Goal: Task Accomplishment & Management: Complete application form

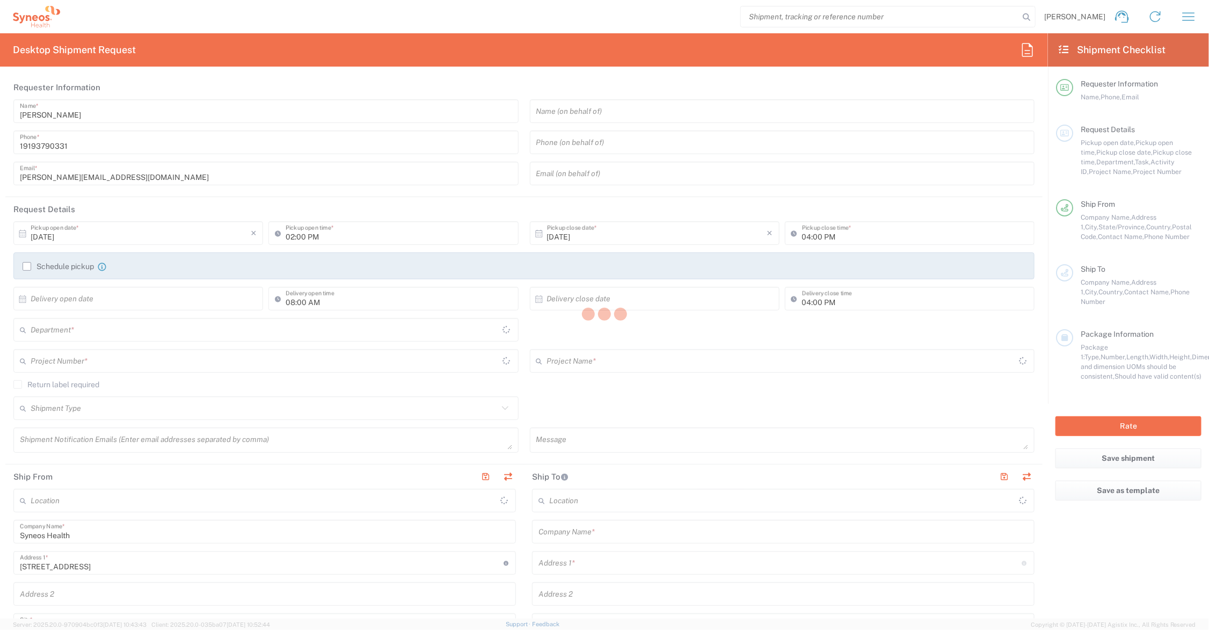
type input "[US_STATE]"
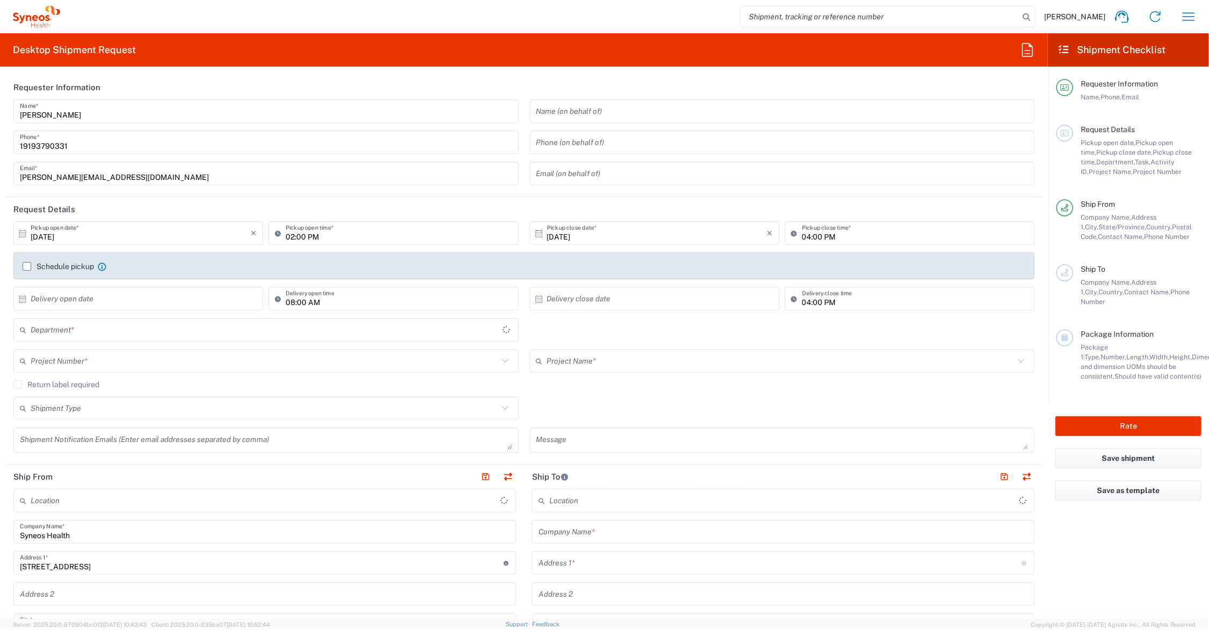
type input "[GEOGRAPHIC_DATA]"
click at [601, 357] on input "text" at bounding box center [781, 361] width 468 height 19
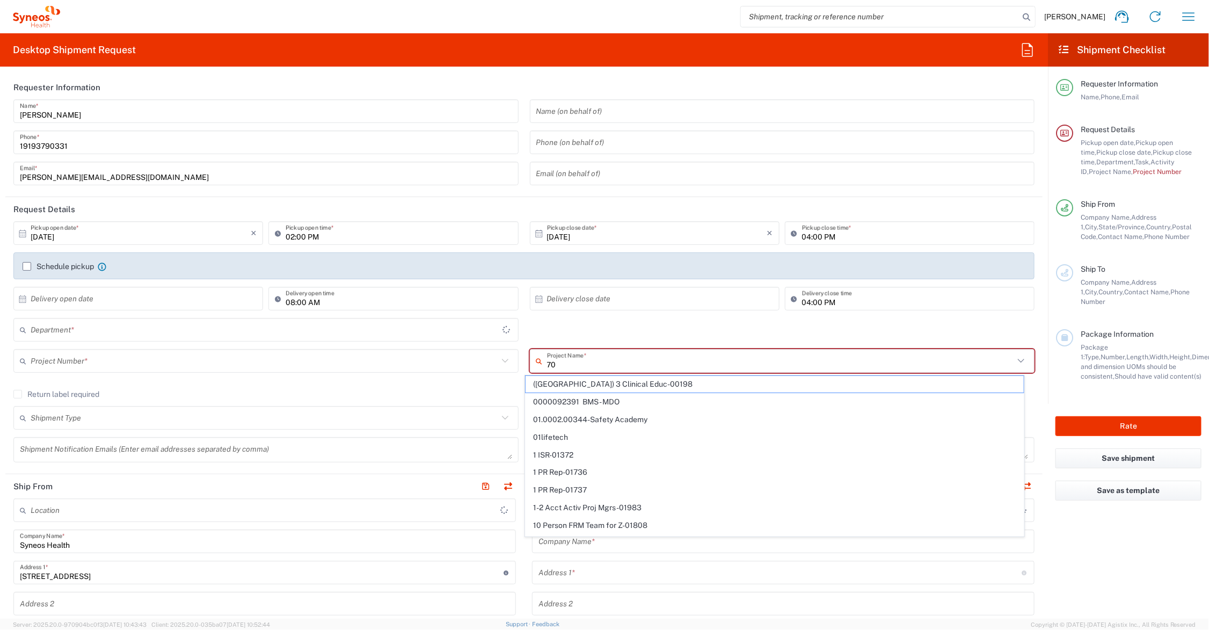
type input "706"
type input "6156"
type input "Syneos Health Communications-[GEOGRAPHIC_DATA] [GEOGRAPHIC_DATA]"
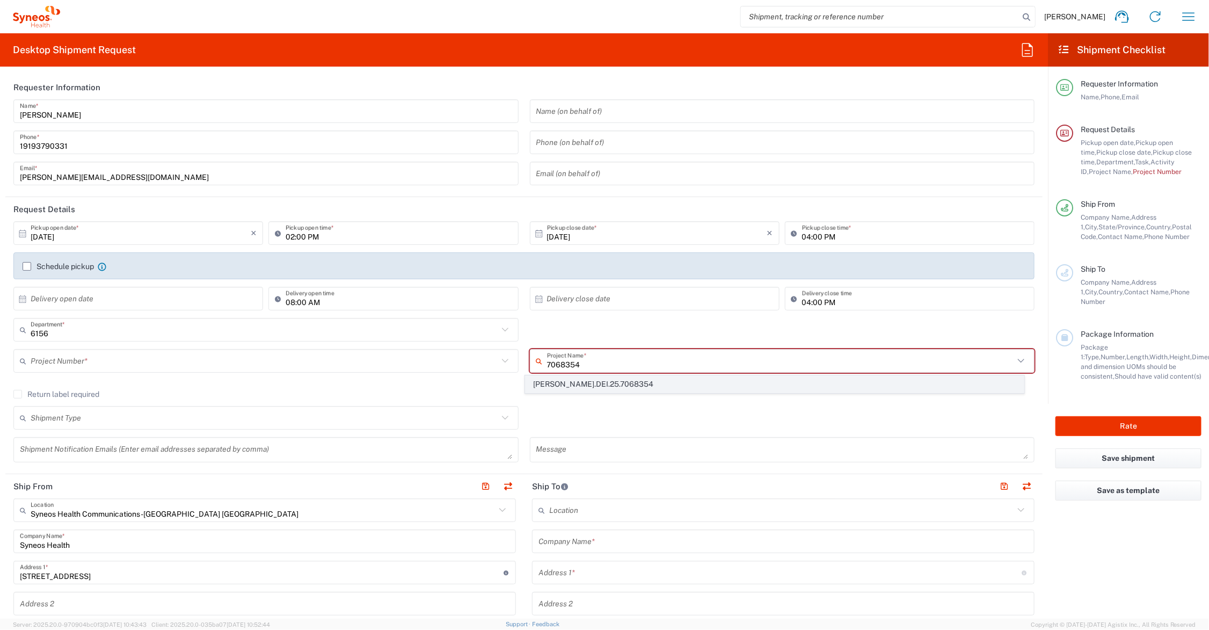
click at [586, 382] on span "[PERSON_NAME].DEI.25.7068354" at bounding box center [775, 384] width 498 height 17
type input "[PERSON_NAME].DEI.25.7068354"
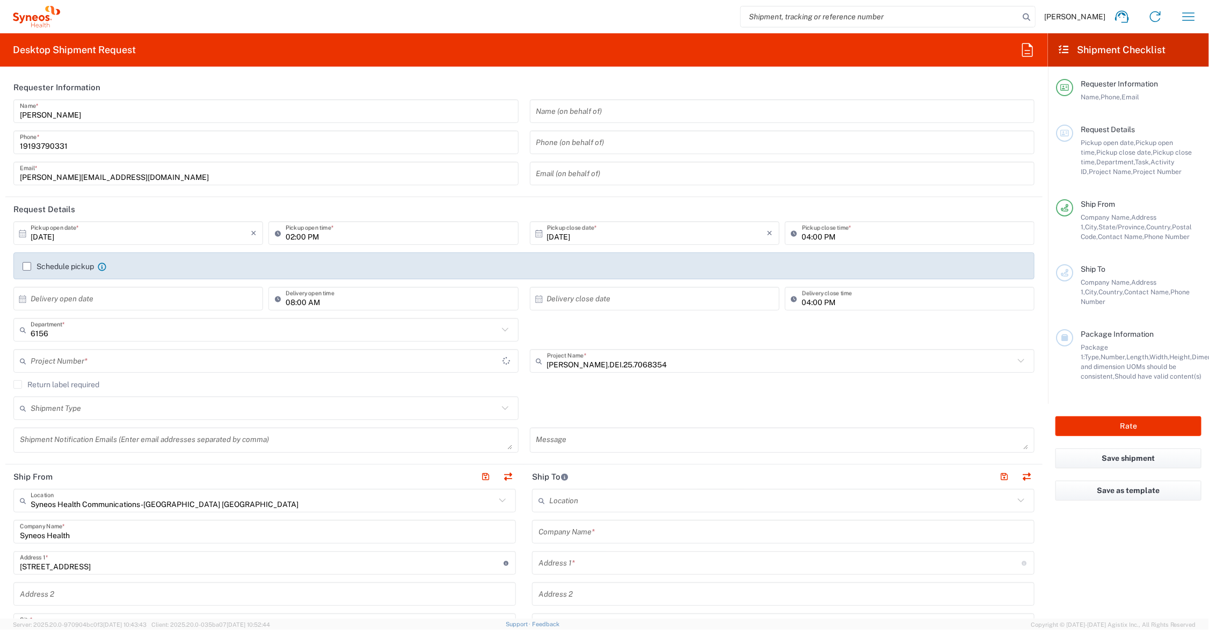
type input "[PERSON_NAME].CORP.CL.7068354"
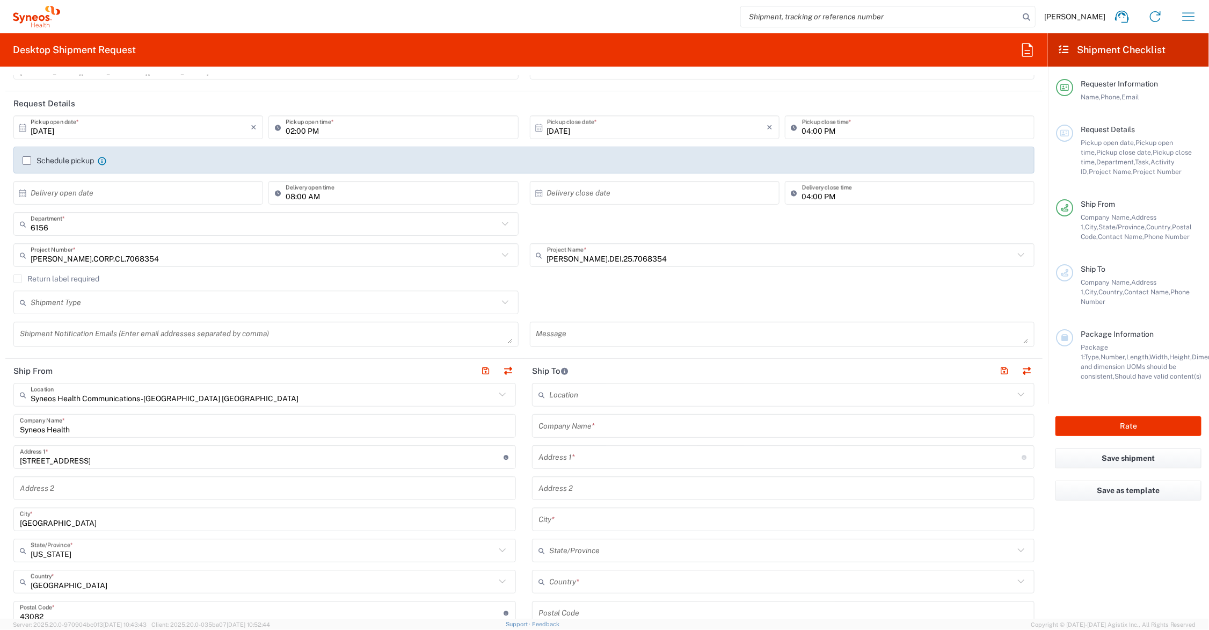
scroll to position [134, 0]
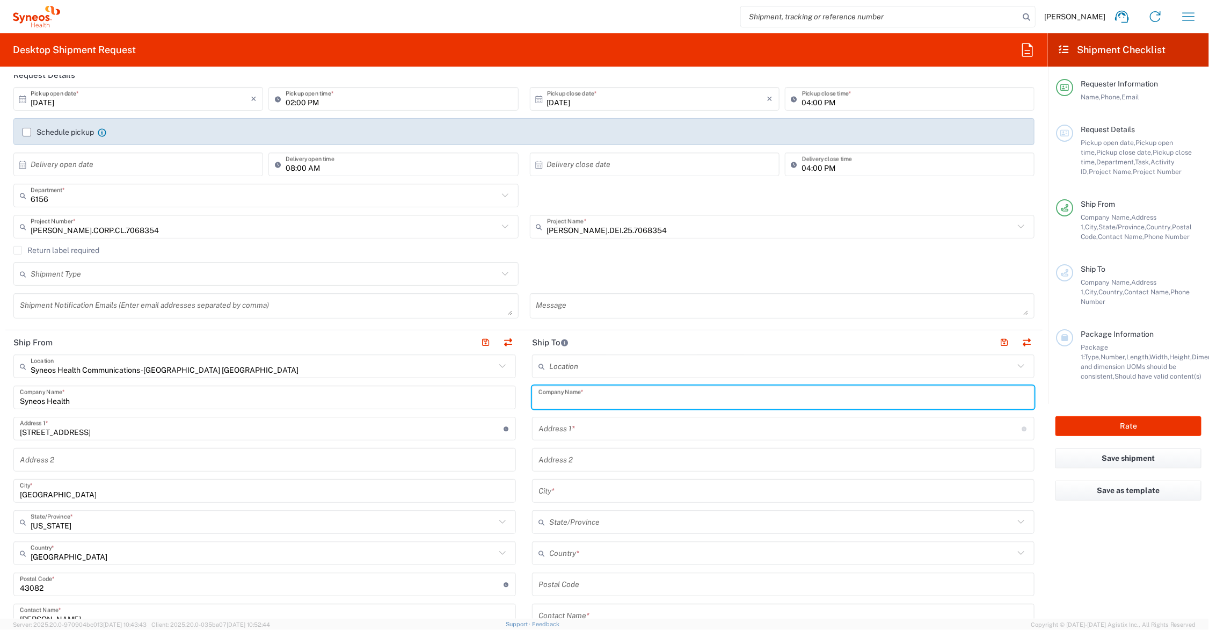
click at [613, 401] on input "text" at bounding box center [783, 397] width 490 height 19
drag, startPoint x: 592, startPoint y: 400, endPoint x: 526, endPoint y: 399, distance: 65.5
click at [526, 399] on main "Location [PERSON_NAME] LLC-[GEOGRAPHIC_DATA] [GEOGRAPHIC_DATA] [GEOGRAPHIC_DATA…" at bounding box center [783, 579] width 519 height 451
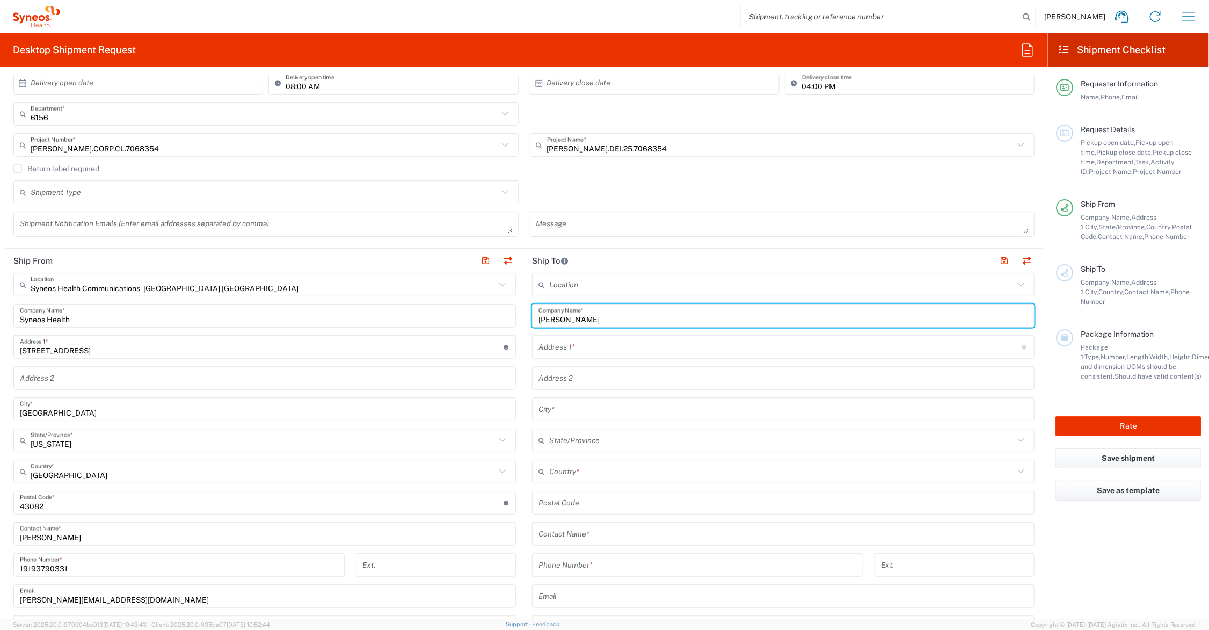
scroll to position [268, 0]
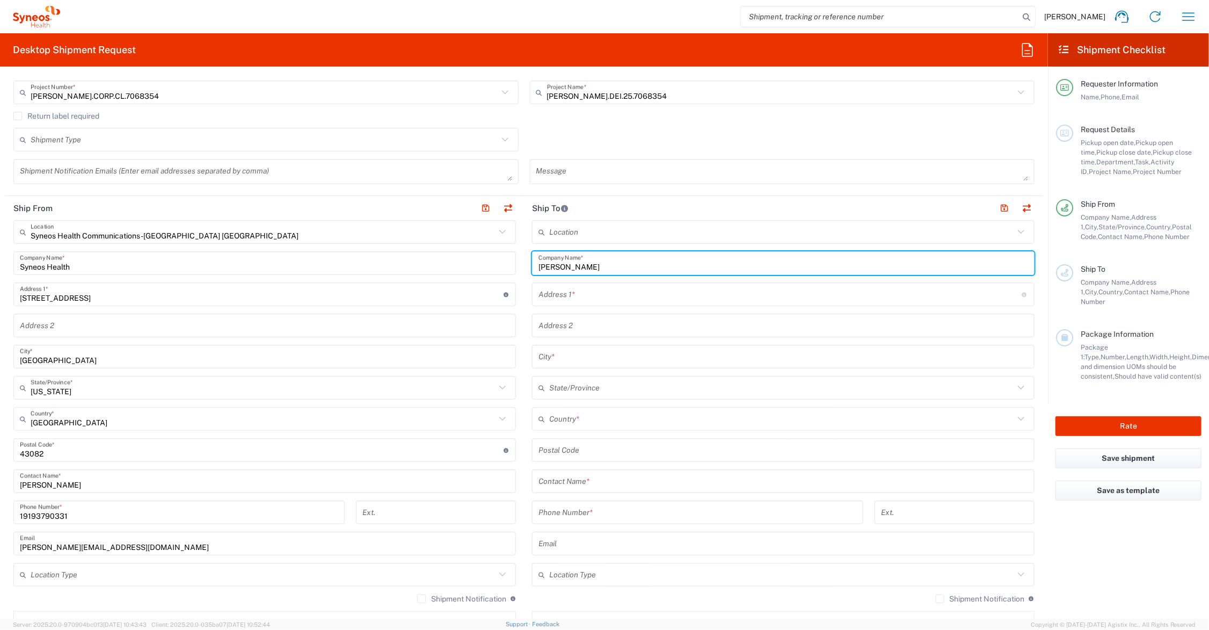
type input "[PERSON_NAME]"
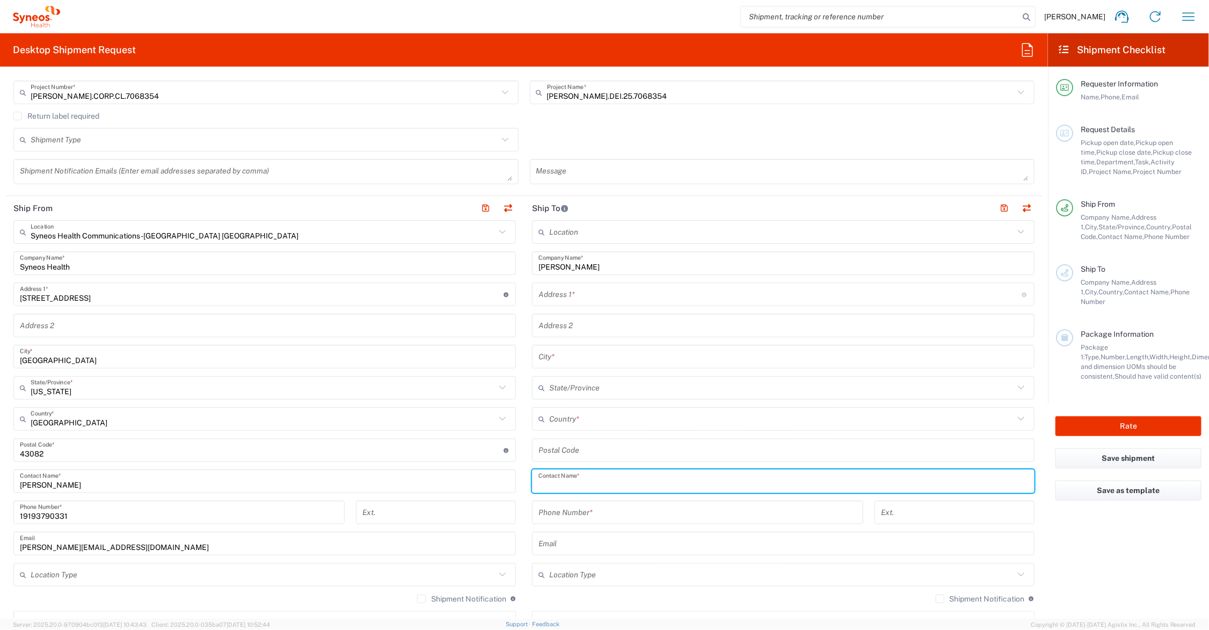
click at [589, 482] on input "text" at bounding box center [783, 481] width 490 height 19
paste input "[PERSON_NAME]"
type input "[PERSON_NAME]"
click at [615, 292] on input "text" at bounding box center [780, 294] width 484 height 19
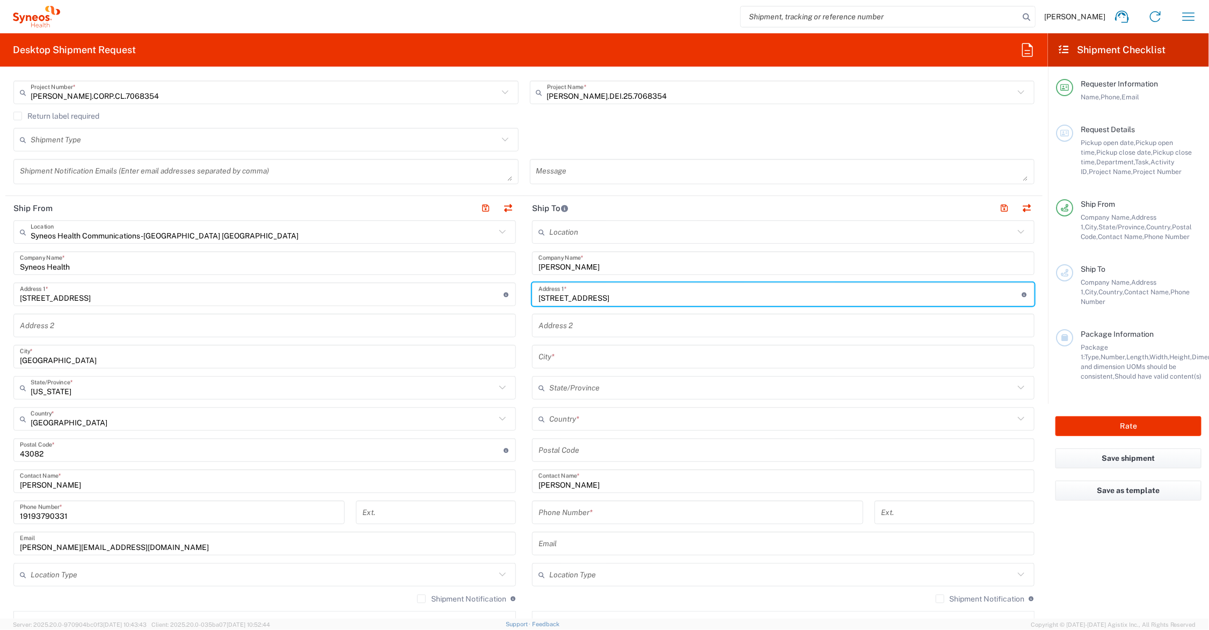
type input "[STREET_ADDRESS]"
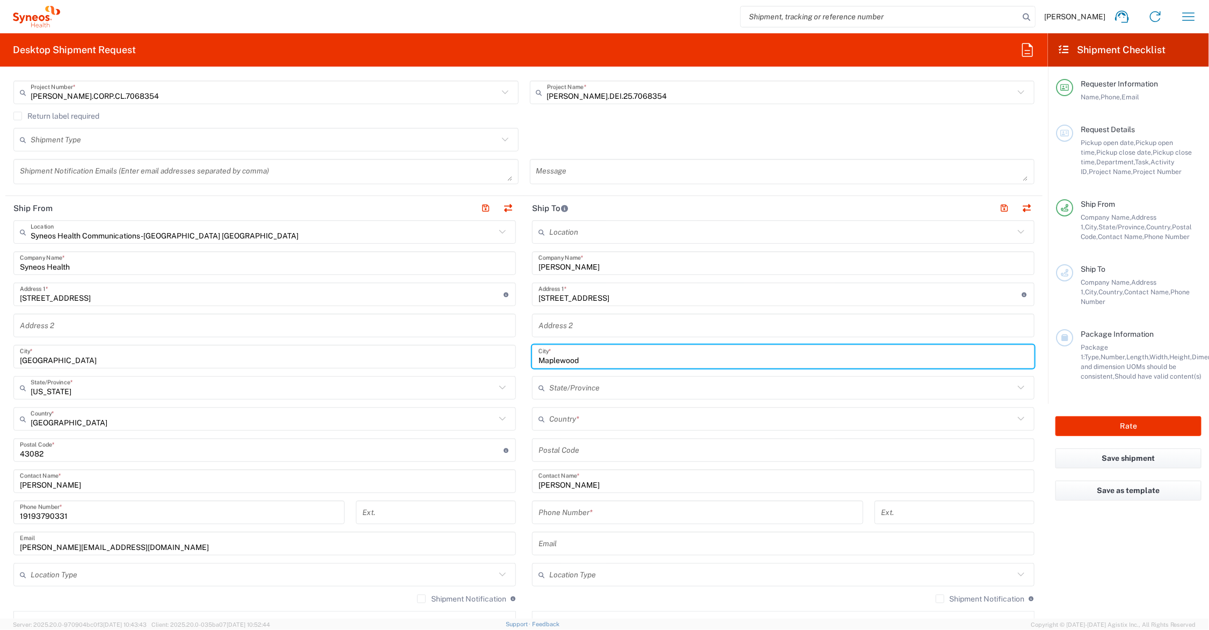
type input "Maplewood"
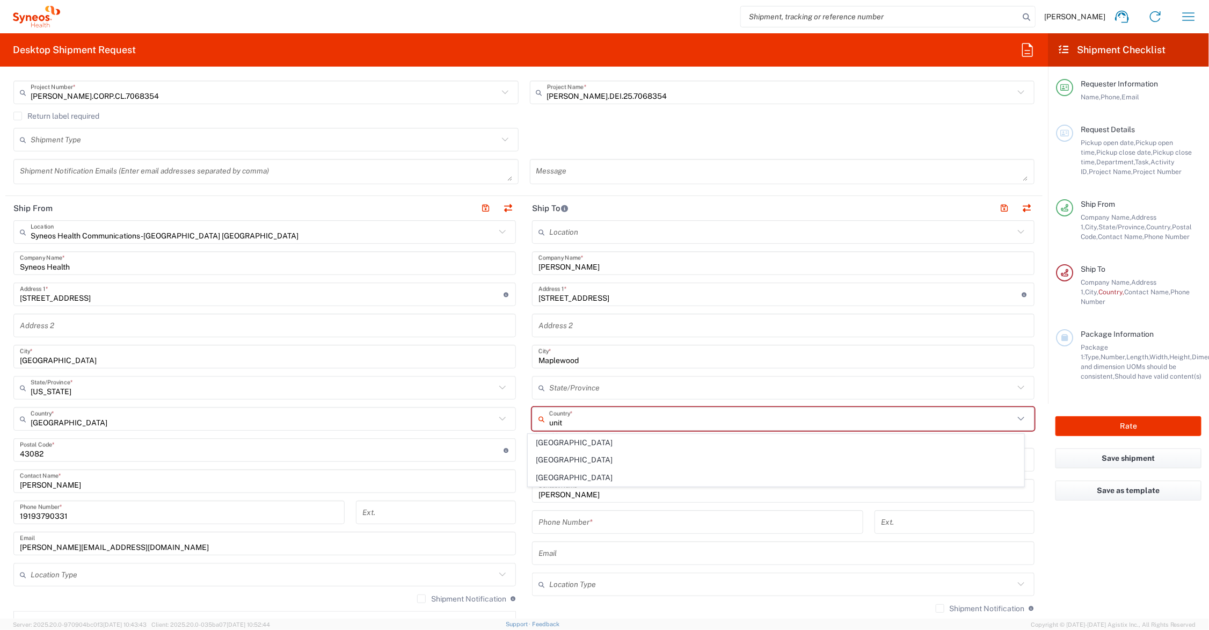
drag, startPoint x: 557, startPoint y: 478, endPoint x: 557, endPoint y: 454, distance: 24.7
click at [557, 478] on span "[GEOGRAPHIC_DATA]" at bounding box center [776, 477] width 496 height 17
type input "[GEOGRAPHIC_DATA]"
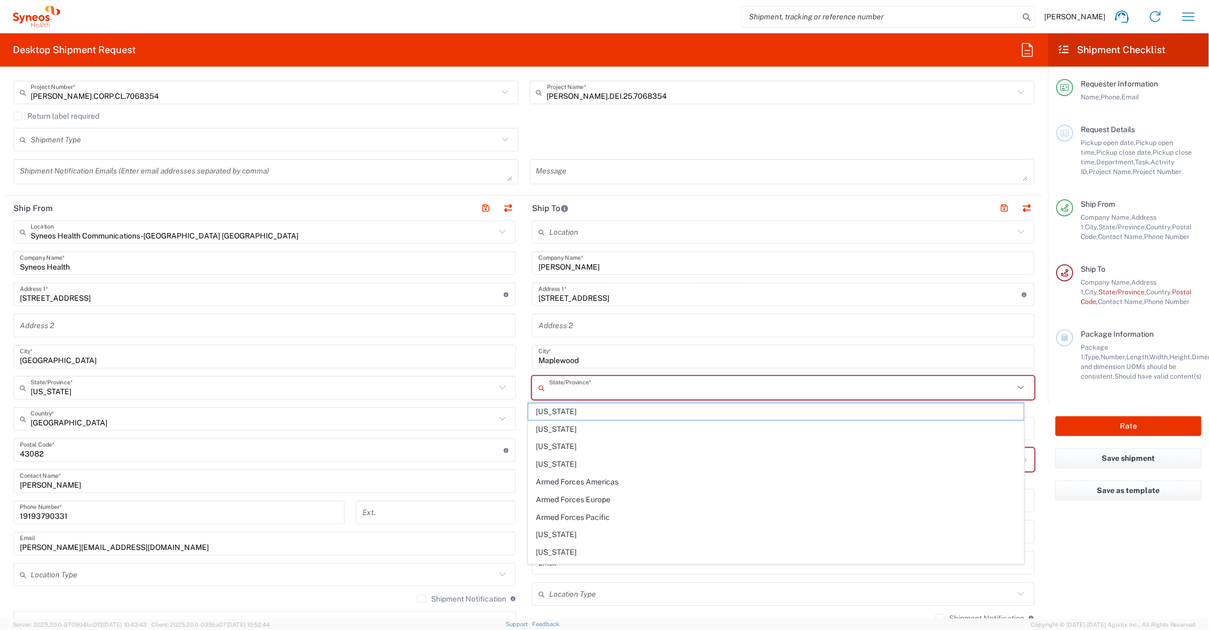
click at [570, 387] on input "text" at bounding box center [781, 387] width 465 height 19
click at [547, 430] on span "[US_STATE]" at bounding box center [776, 429] width 496 height 17
type input "[US_STATE]"
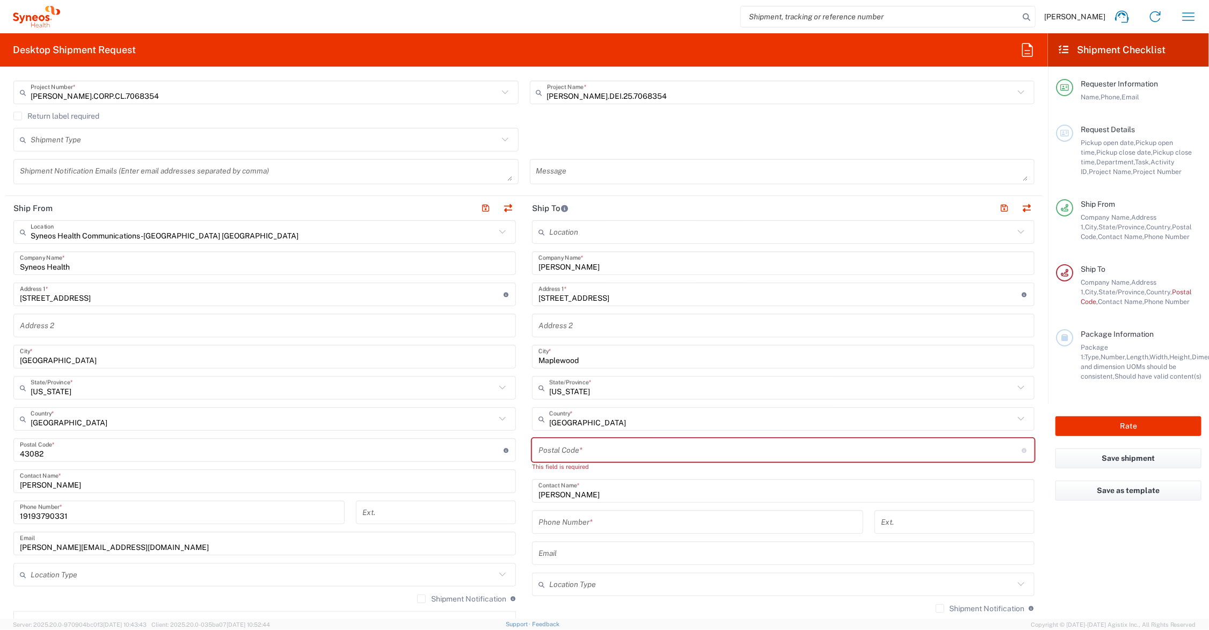
click at [561, 447] on input "undefined" at bounding box center [780, 450] width 484 height 19
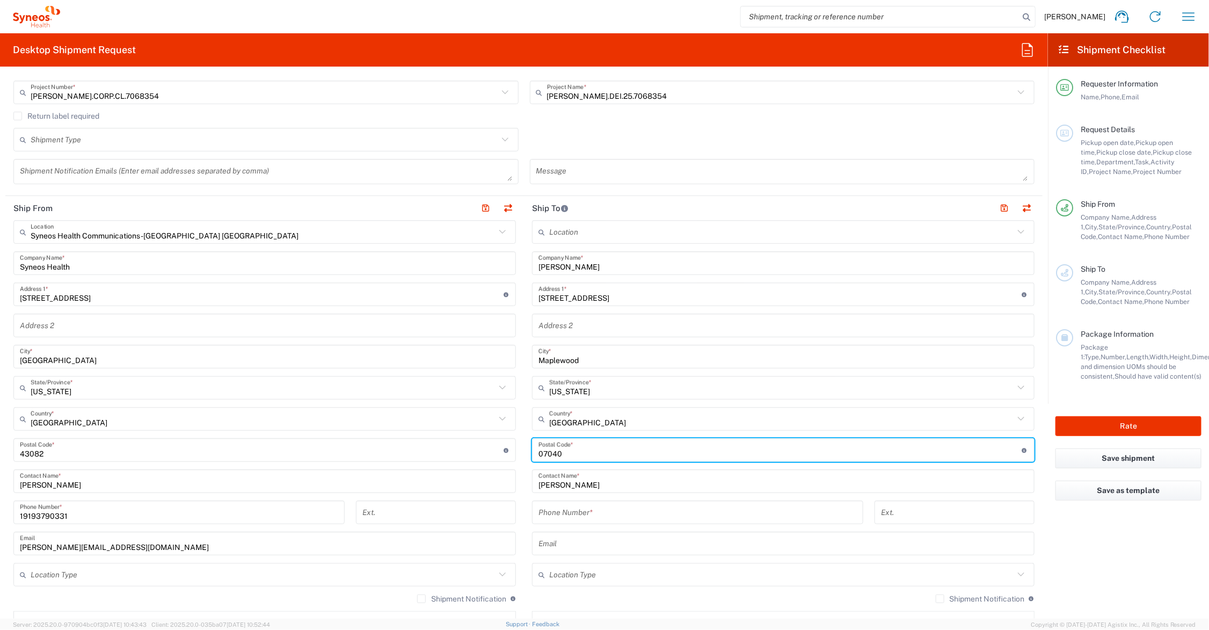
type input "07040"
click at [566, 511] on input "tel" at bounding box center [697, 512] width 318 height 19
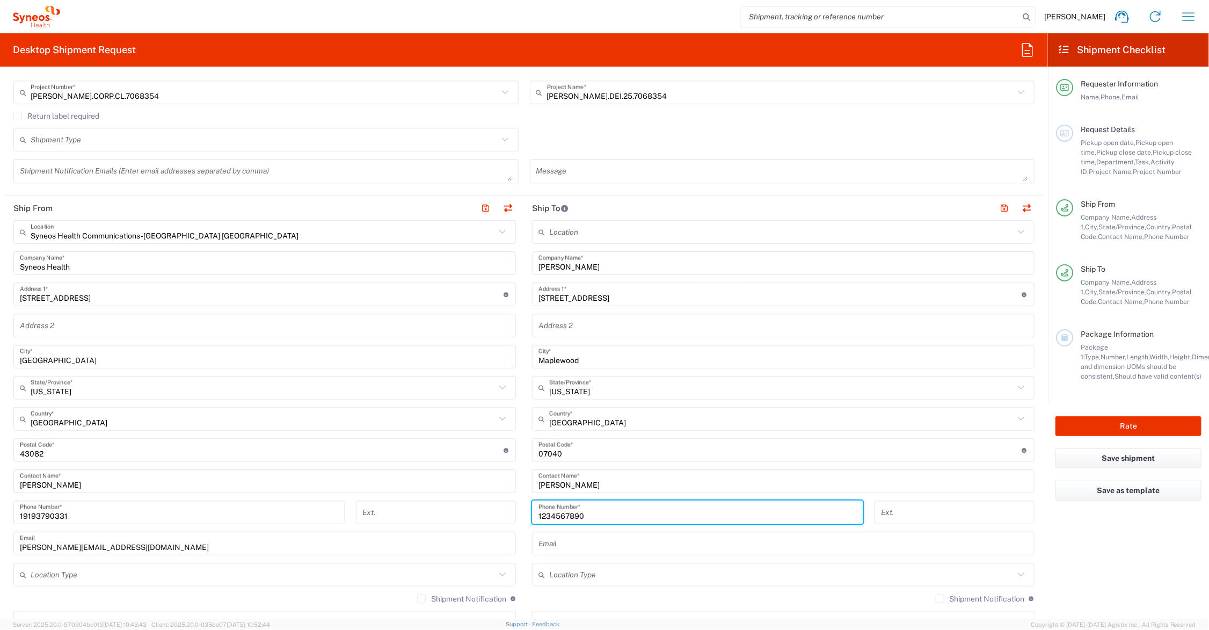
type input "1234567890"
click at [516, 531] on main "Syneos Health Communications-[GEOGRAPHIC_DATA] [GEOGRAPHIC_DATA] Location Syneo…" at bounding box center [264, 445] width 519 height 451
click at [602, 576] on input "text" at bounding box center [781, 574] width 465 height 19
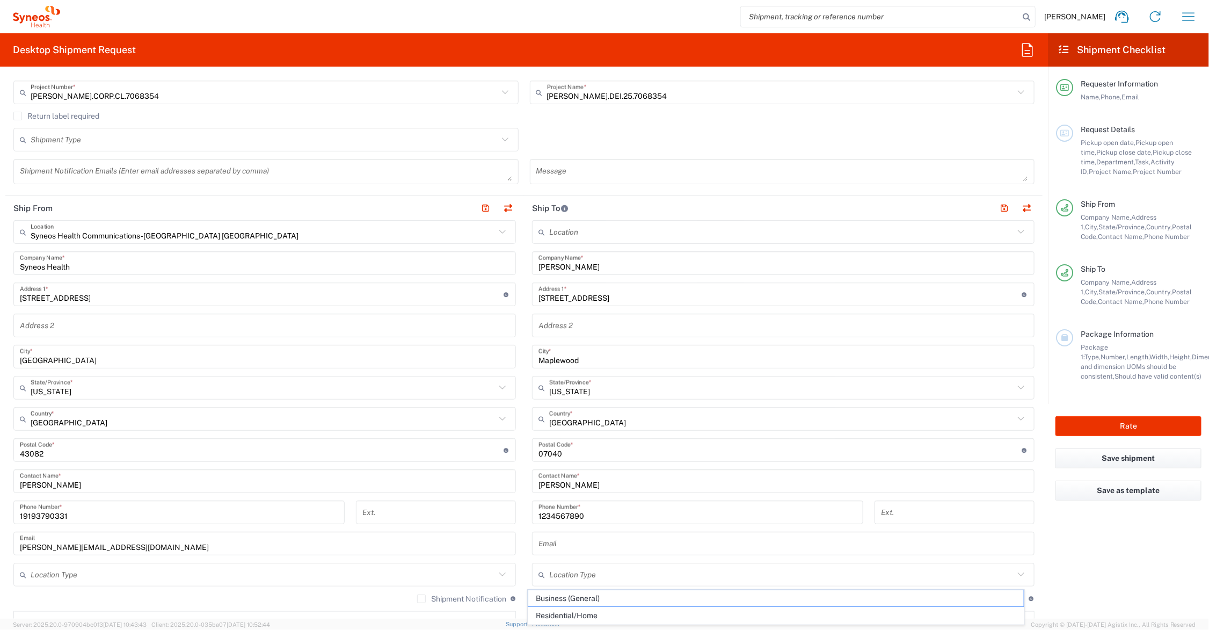
click at [610, 608] on span "Residential/Home" at bounding box center [776, 615] width 496 height 17
type input "Residential/Home"
click at [997, 208] on button "button" at bounding box center [1004, 208] width 15 height 15
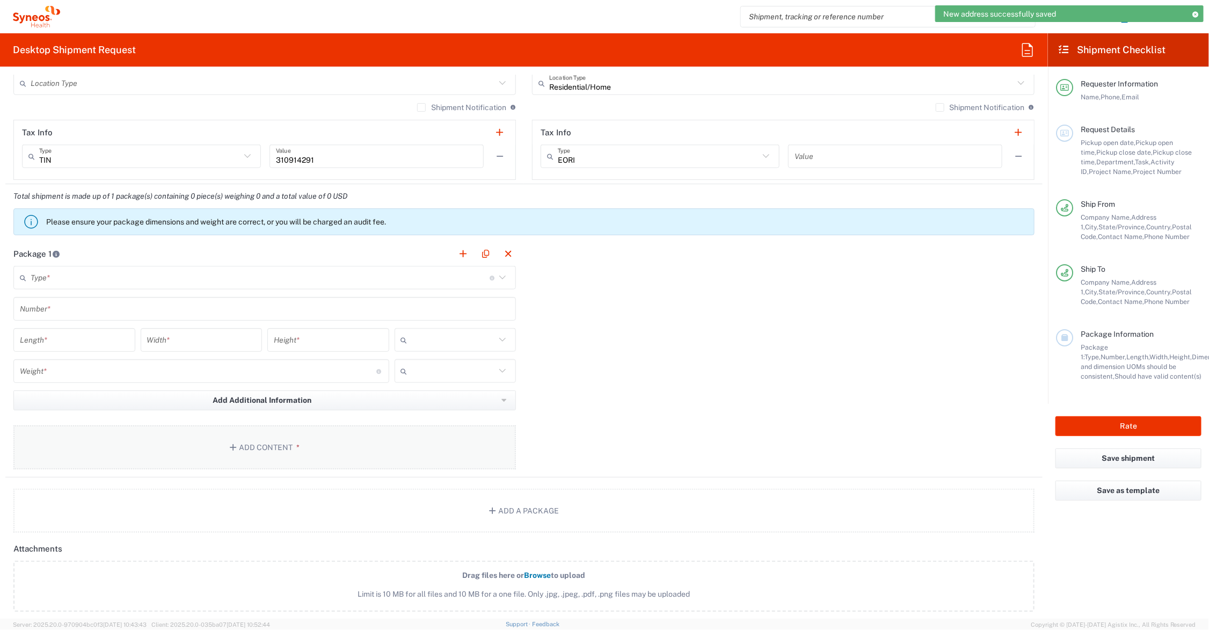
scroll to position [805, 0]
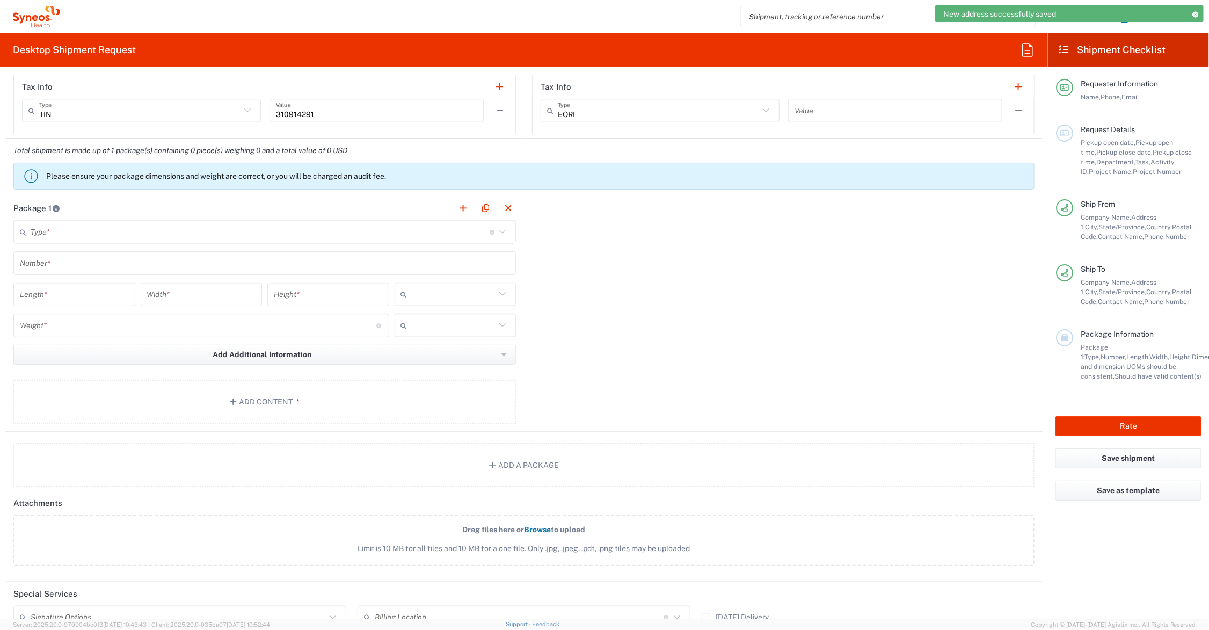
click at [156, 231] on input "text" at bounding box center [260, 232] width 459 height 19
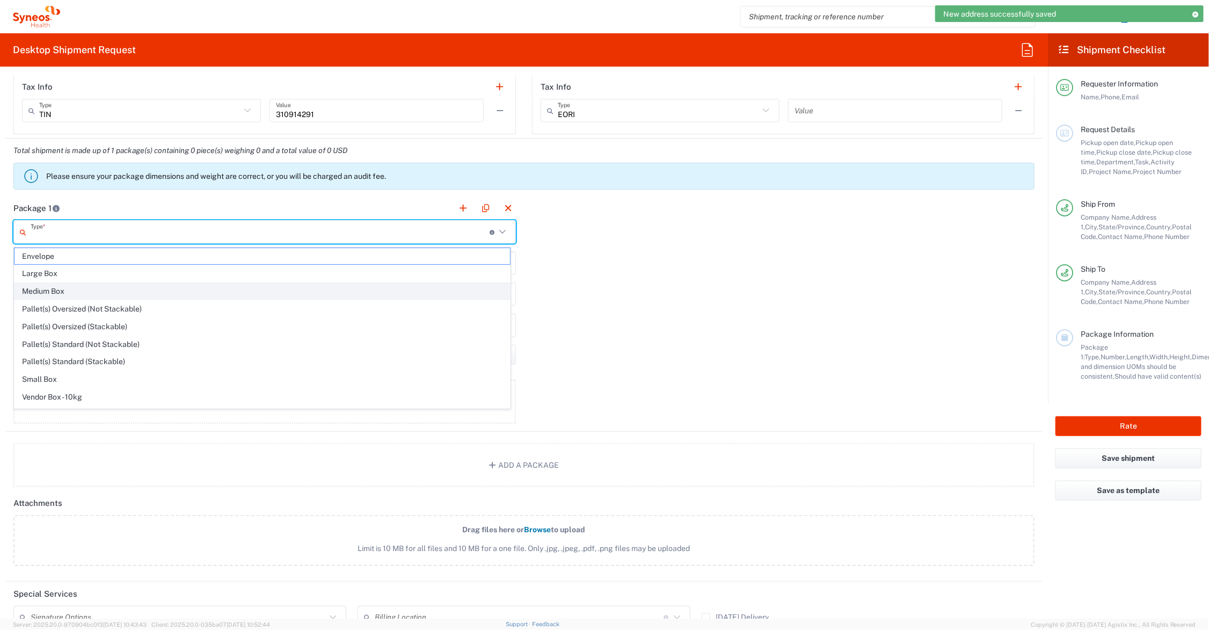
click at [145, 289] on span "Medium Box" at bounding box center [262, 291] width 496 height 17
type input "Medium Box"
type input "13"
type input "11.5"
type input "2.5"
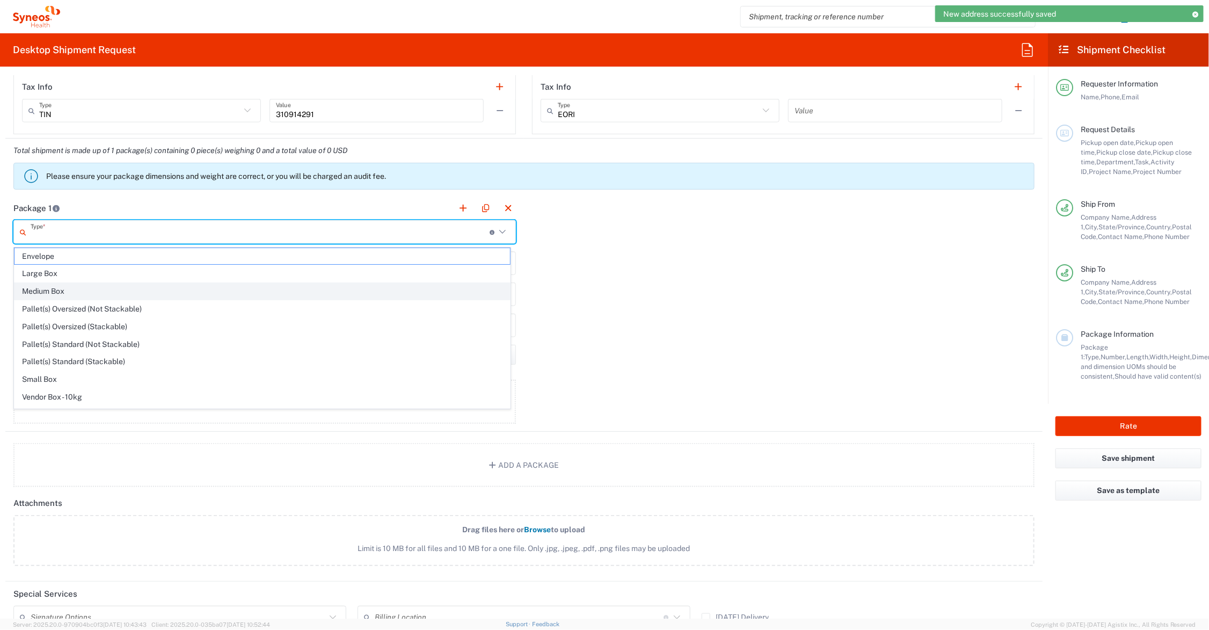
type input "in"
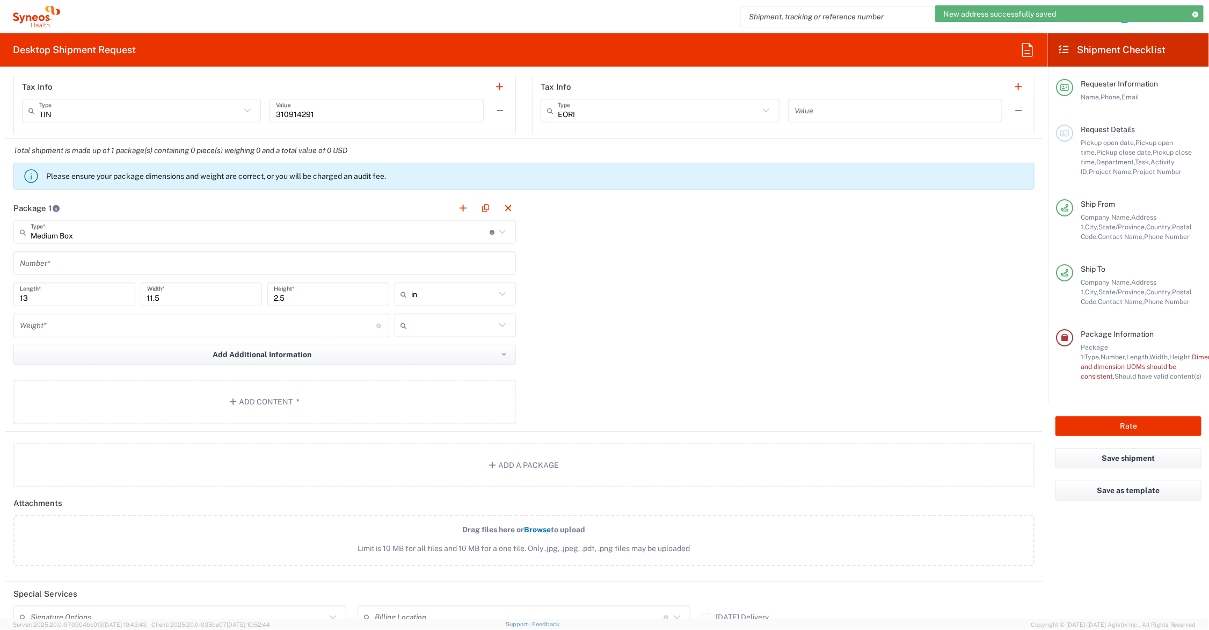
click at [117, 326] on input "number" at bounding box center [198, 325] width 356 height 19
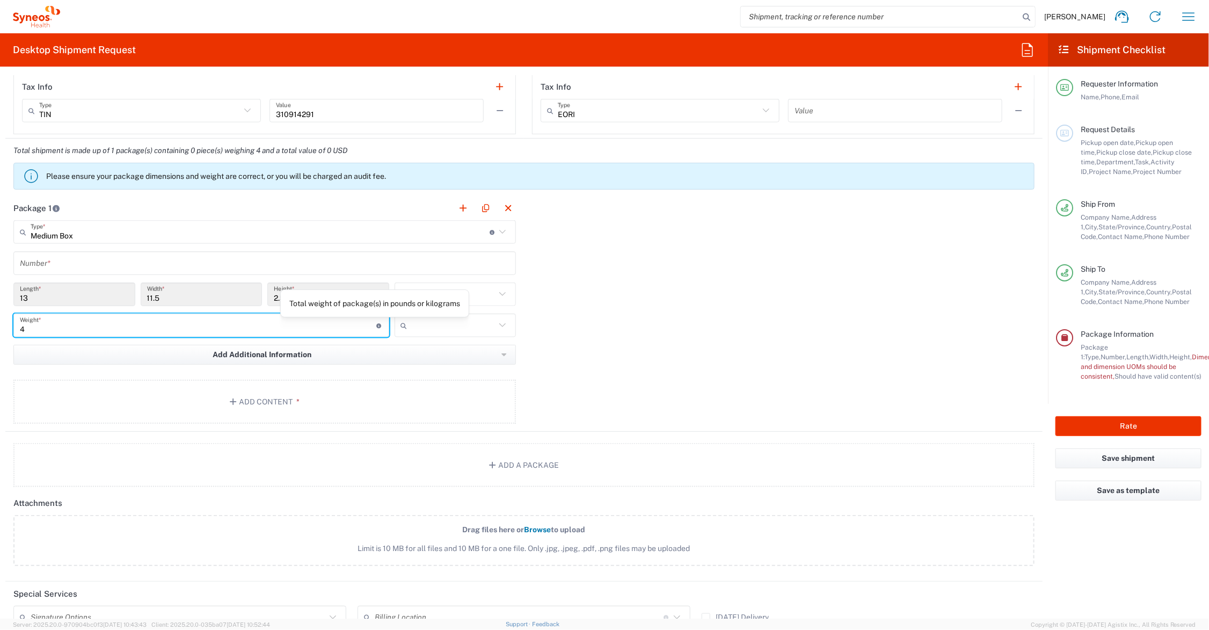
type input "4"
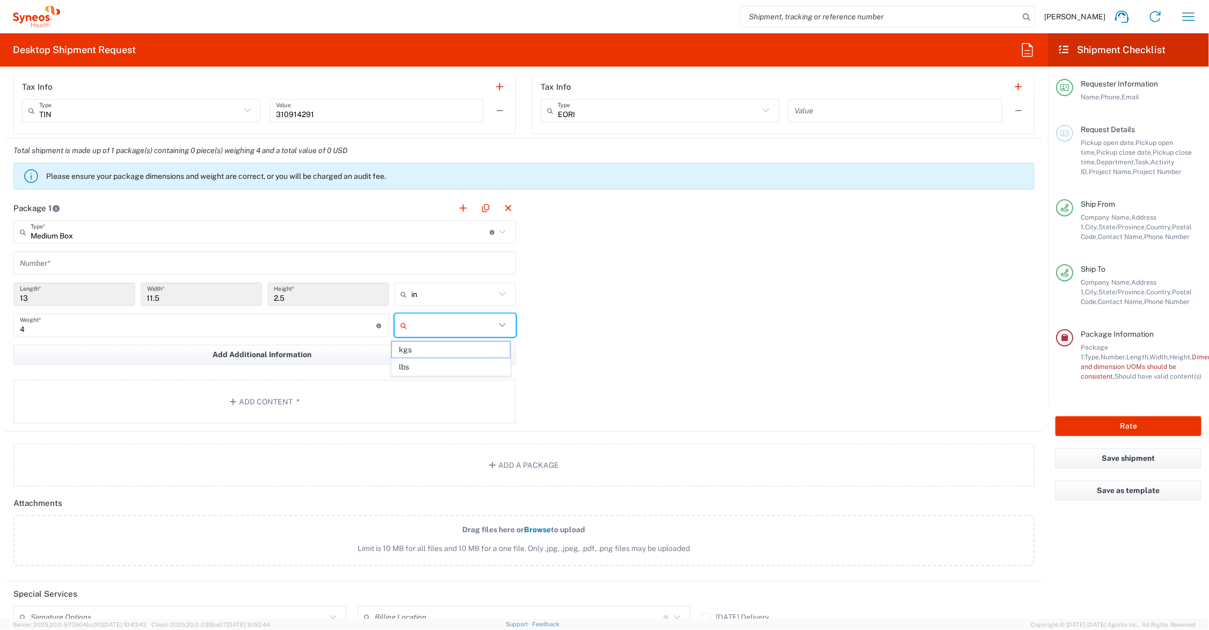
click at [427, 330] on input "text" at bounding box center [454, 325] width 84 height 17
click at [425, 368] on span "lbs" at bounding box center [451, 367] width 118 height 17
type input "lbs"
click at [251, 403] on button "Add Content *" at bounding box center [264, 402] width 502 height 44
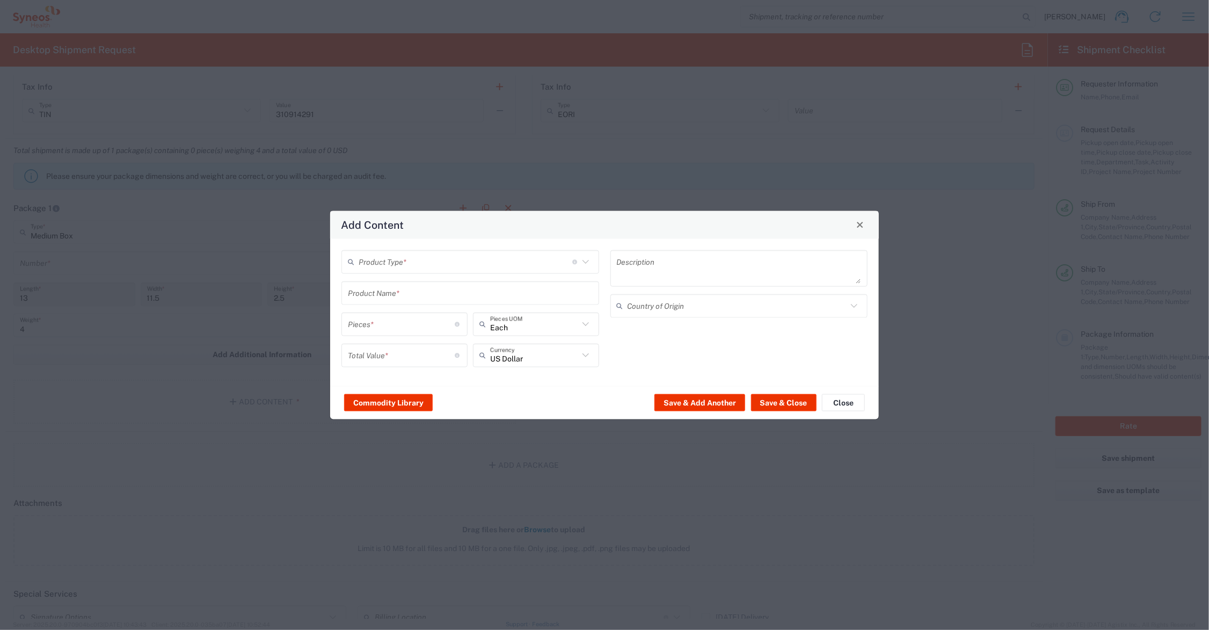
click at [382, 294] on input "text" at bounding box center [470, 292] width 245 height 19
click at [380, 266] on div "Product Type * Document: Paper document generated internally by Syneos, a clien…" at bounding box center [470, 262] width 258 height 24
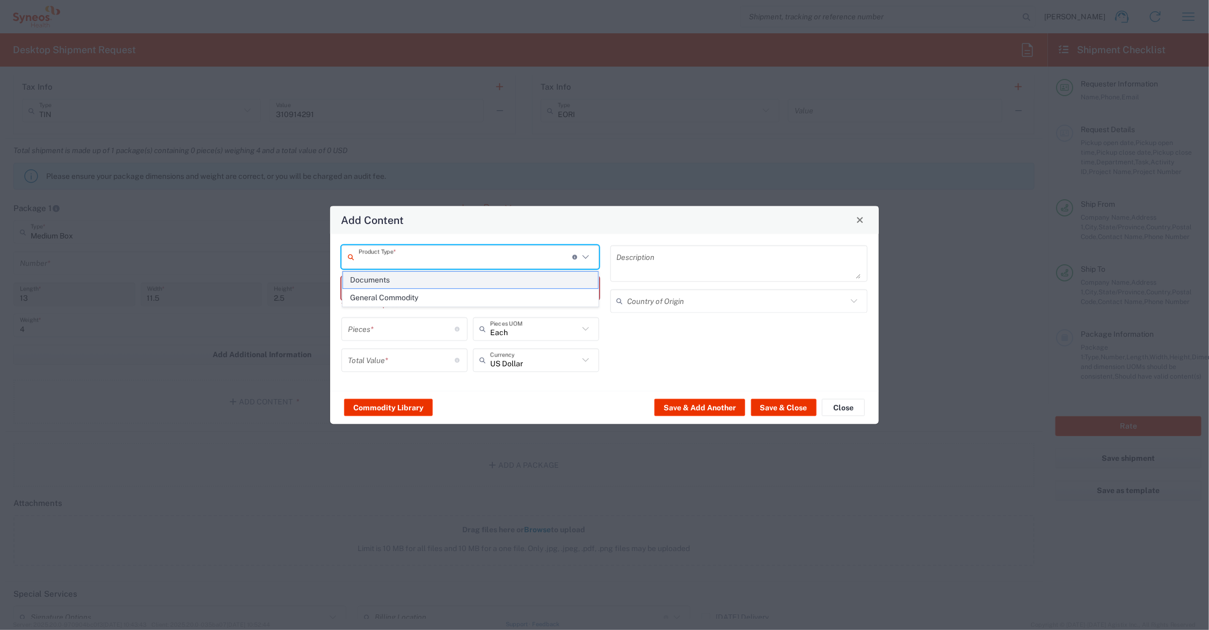
click at [384, 280] on span "Documents" at bounding box center [470, 280] width 255 height 17
type input "Documents"
type input "1"
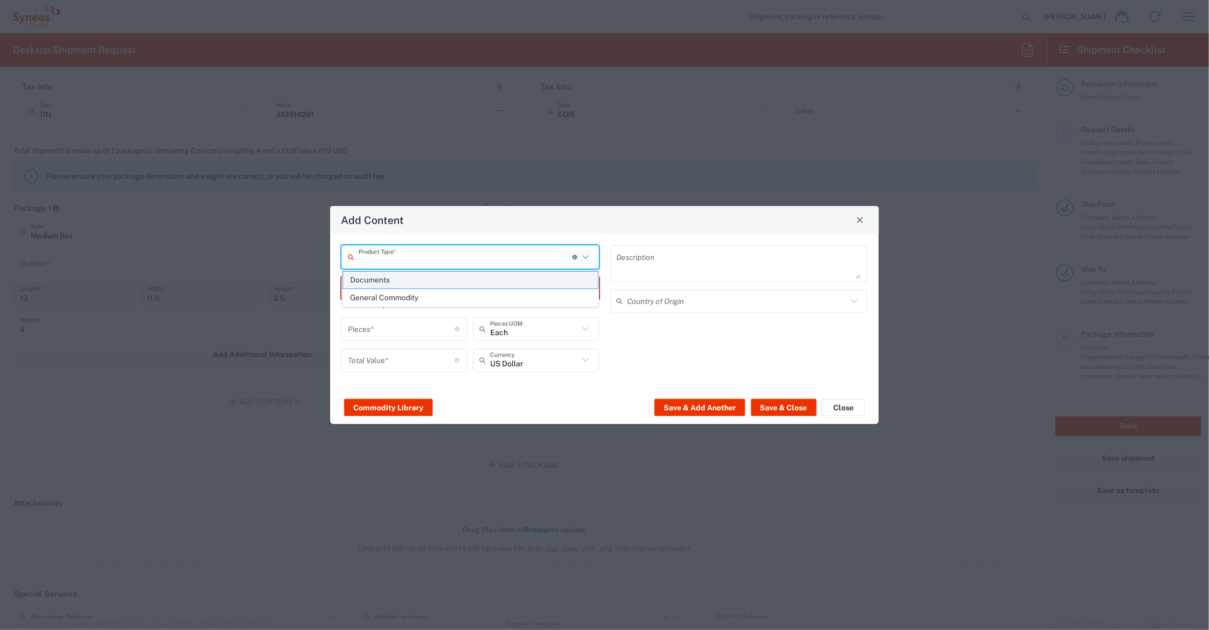
type textarea "Documents"
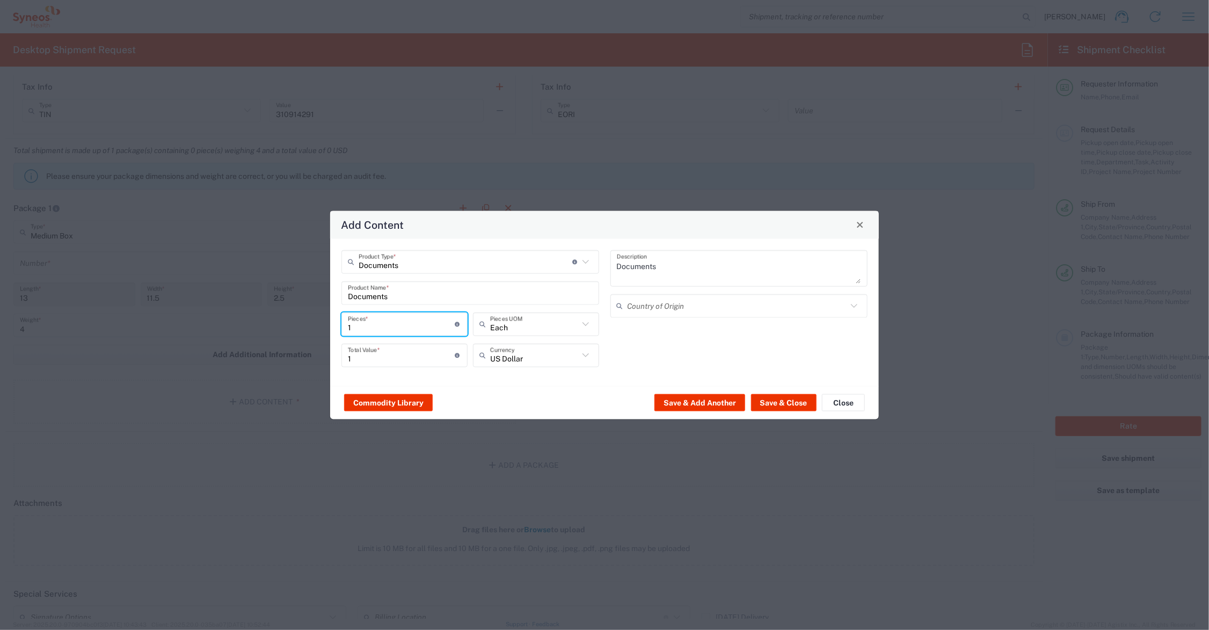
drag, startPoint x: 345, startPoint y: 328, endPoint x: 338, endPoint y: 328, distance: 7.0
click at [338, 328] on div "Documents Product Type * Document: Paper document generated internally by Syneo…" at bounding box center [470, 312] width 269 height 125
type input "15"
type input "1"
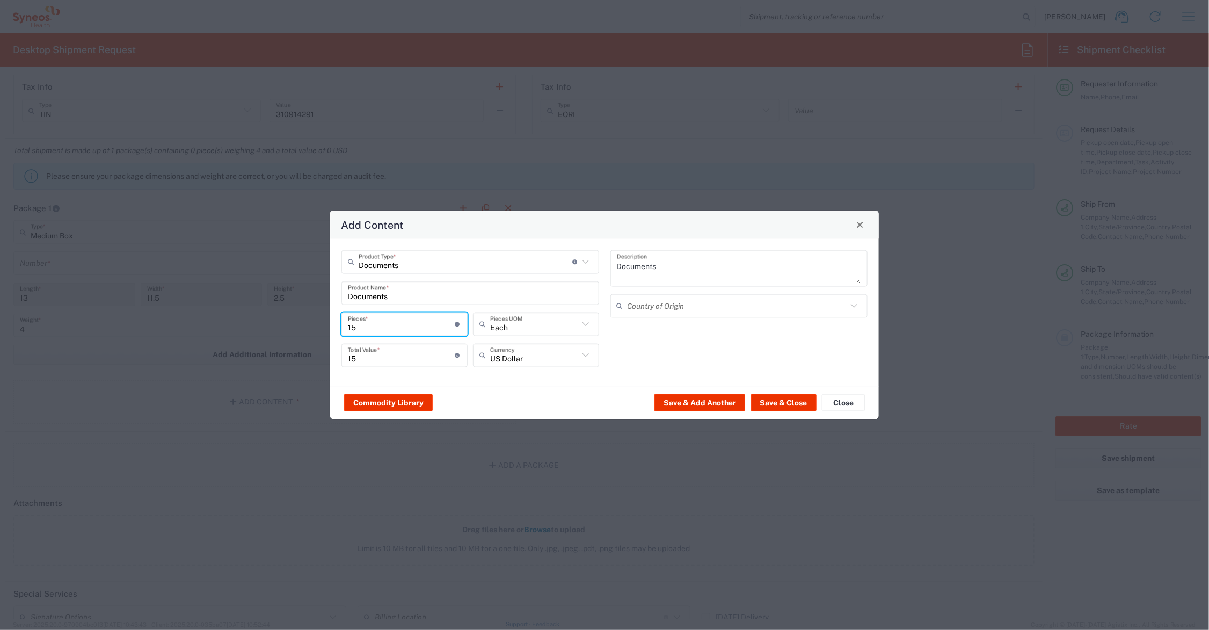
type input "1"
type input "2"
type input "25"
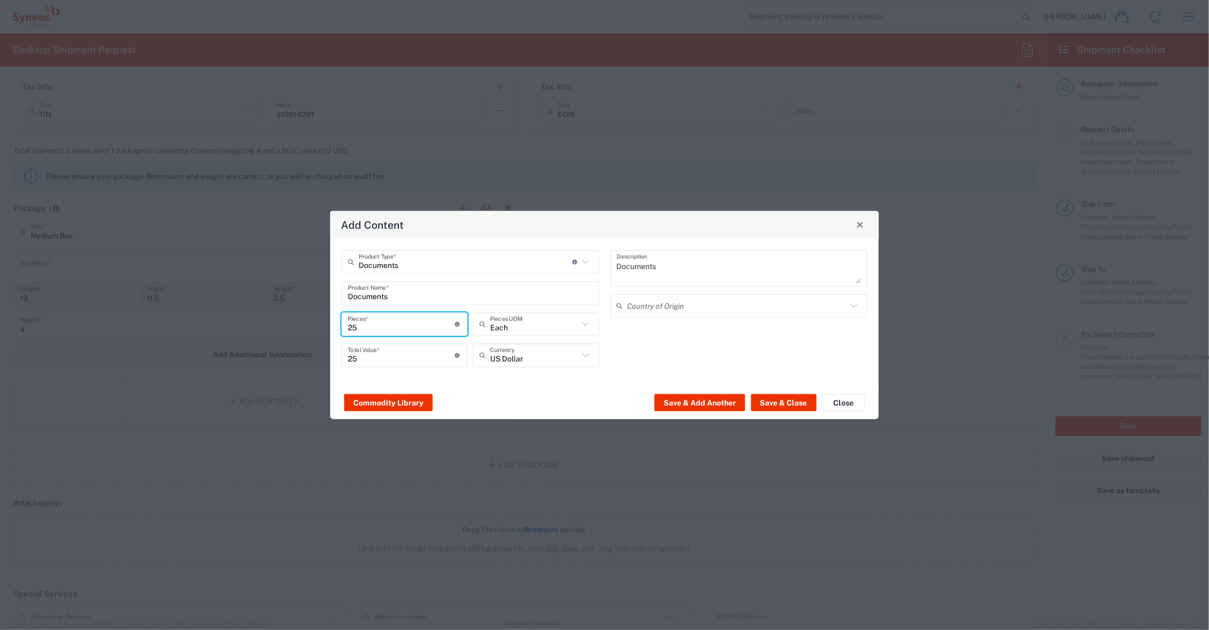
type input "250"
drag, startPoint x: 370, startPoint y: 359, endPoint x: 344, endPoint y: 358, distance: 26.9
click at [344, 358] on div "250 Total Value * Total value of all the pieces" at bounding box center [404, 355] width 126 height 24
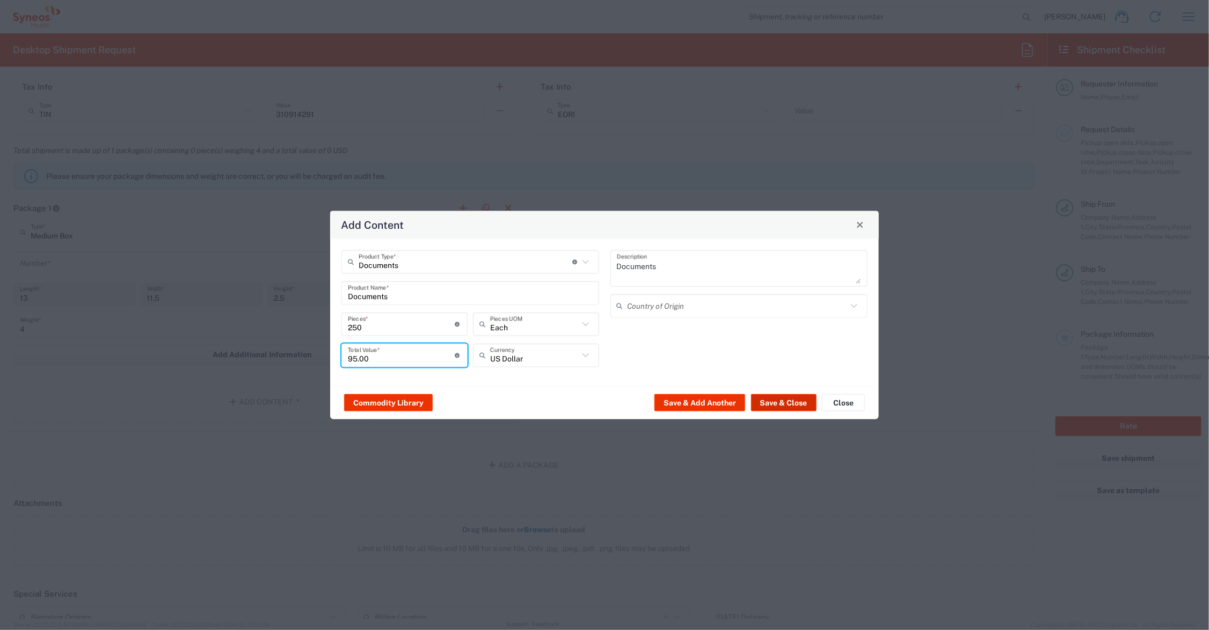
type input "95.00"
click at [780, 396] on button "Save & Close" at bounding box center [783, 402] width 65 height 17
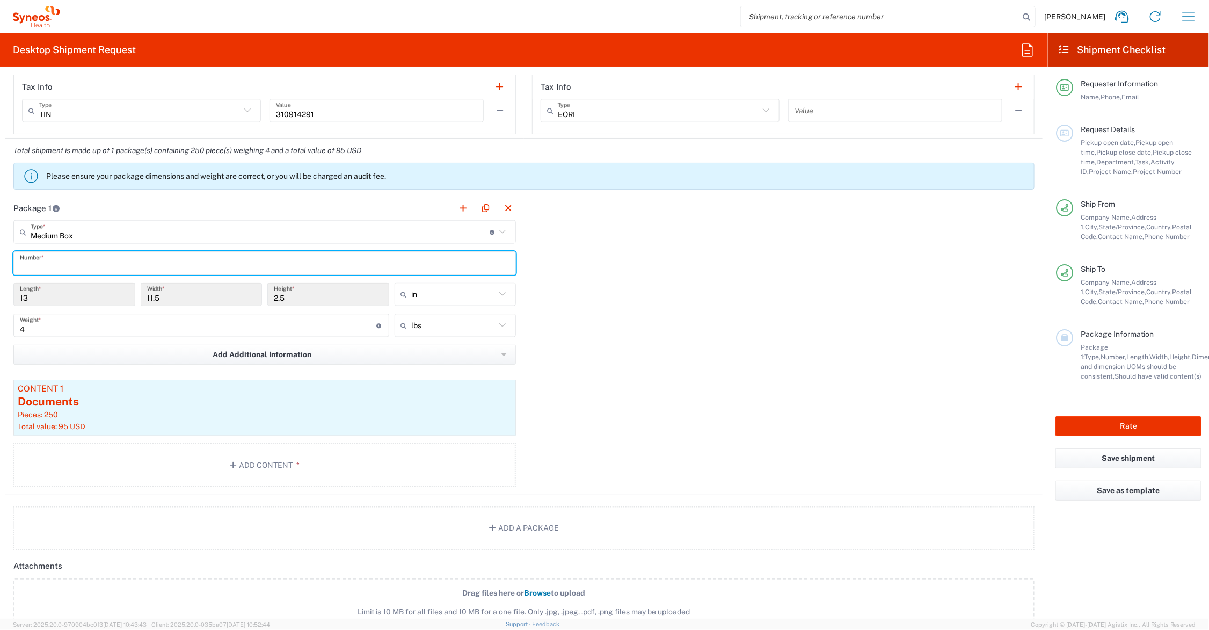
click at [211, 268] on input "text" at bounding box center [265, 263] width 490 height 19
type input "1"
click at [1092, 422] on button "Rate" at bounding box center [1128, 426] width 146 height 20
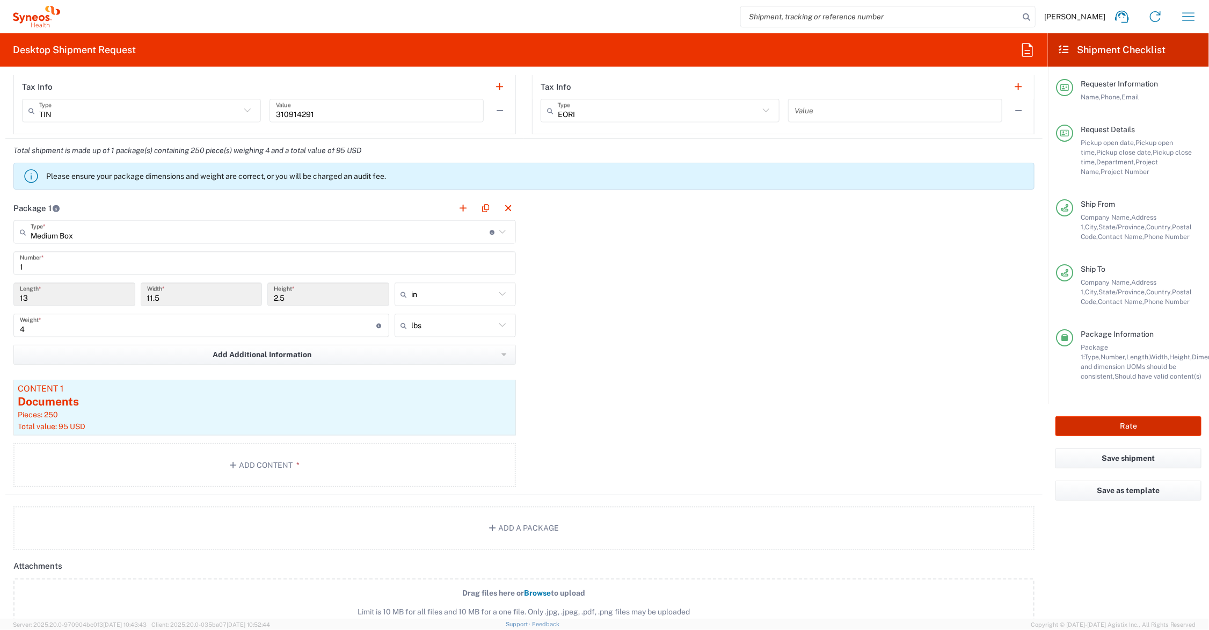
type input "[PERSON_NAME].DEI.25.7068354"
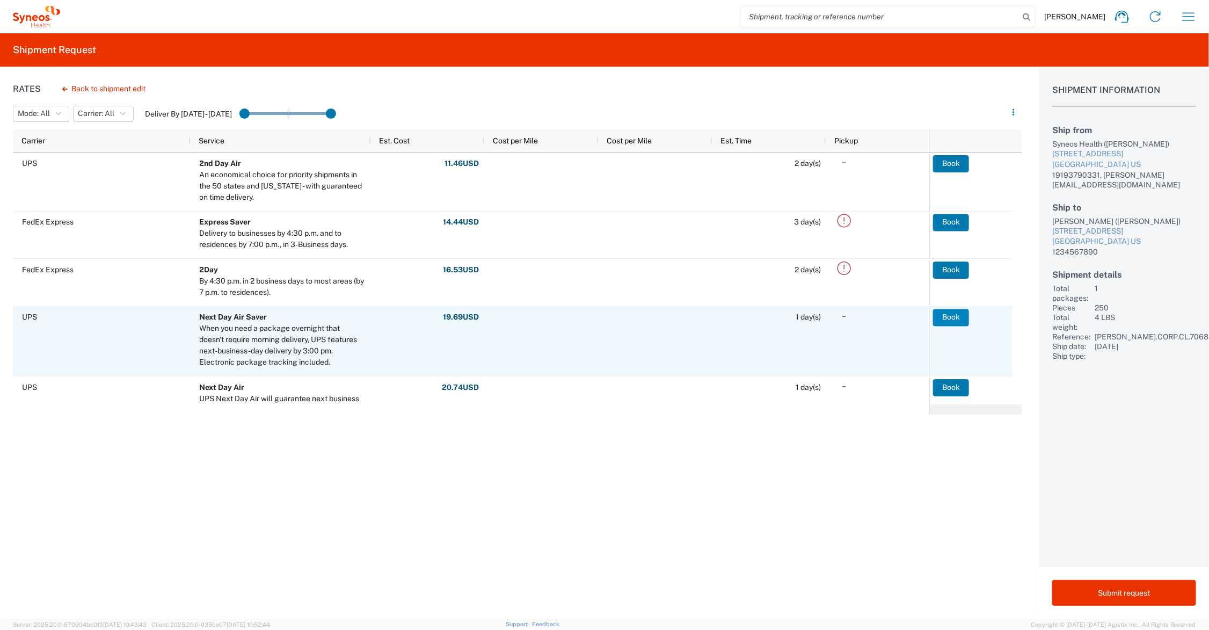
click at [943, 315] on button "Book" at bounding box center [951, 317] width 36 height 17
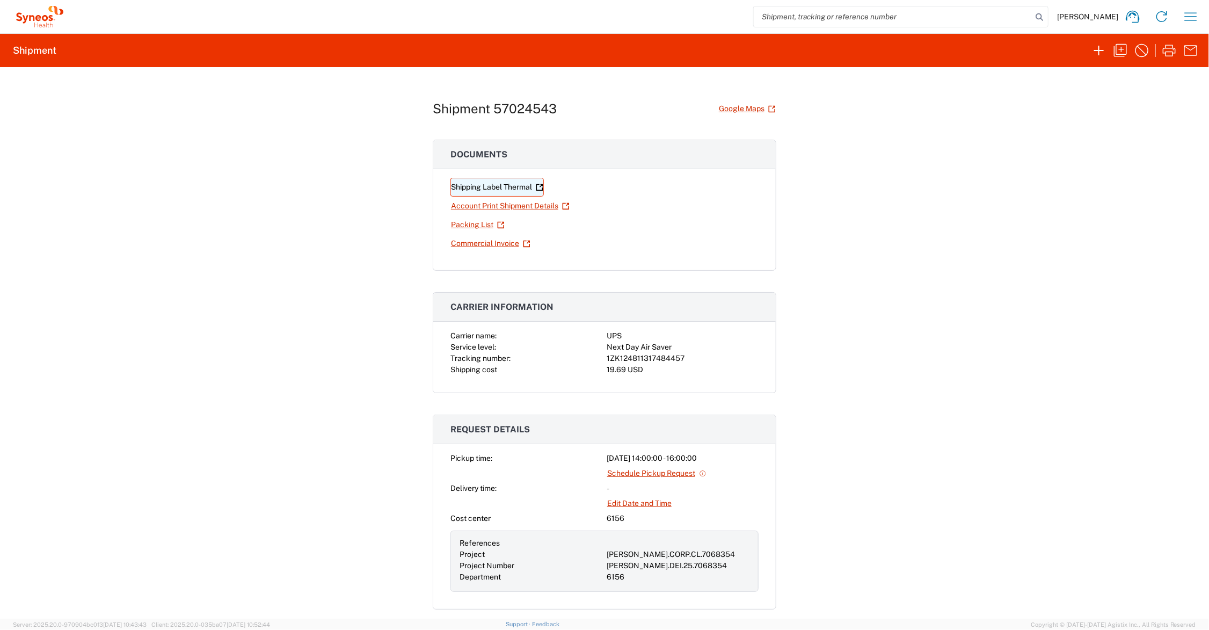
click at [494, 187] on link "Shipping Label Thermal" at bounding box center [496, 187] width 93 height 19
